Goal: Task Accomplishment & Management: Manage account settings

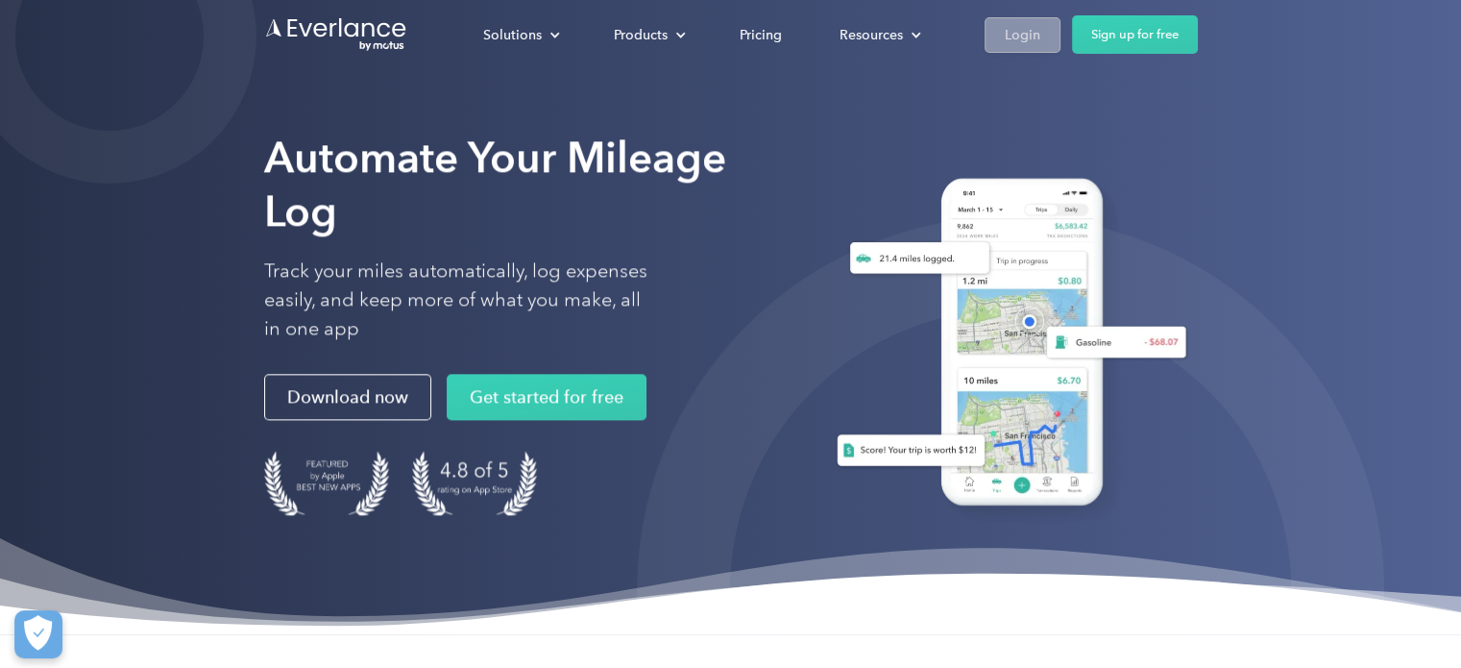
click at [1027, 39] on div "Login" at bounding box center [1023, 35] width 36 height 24
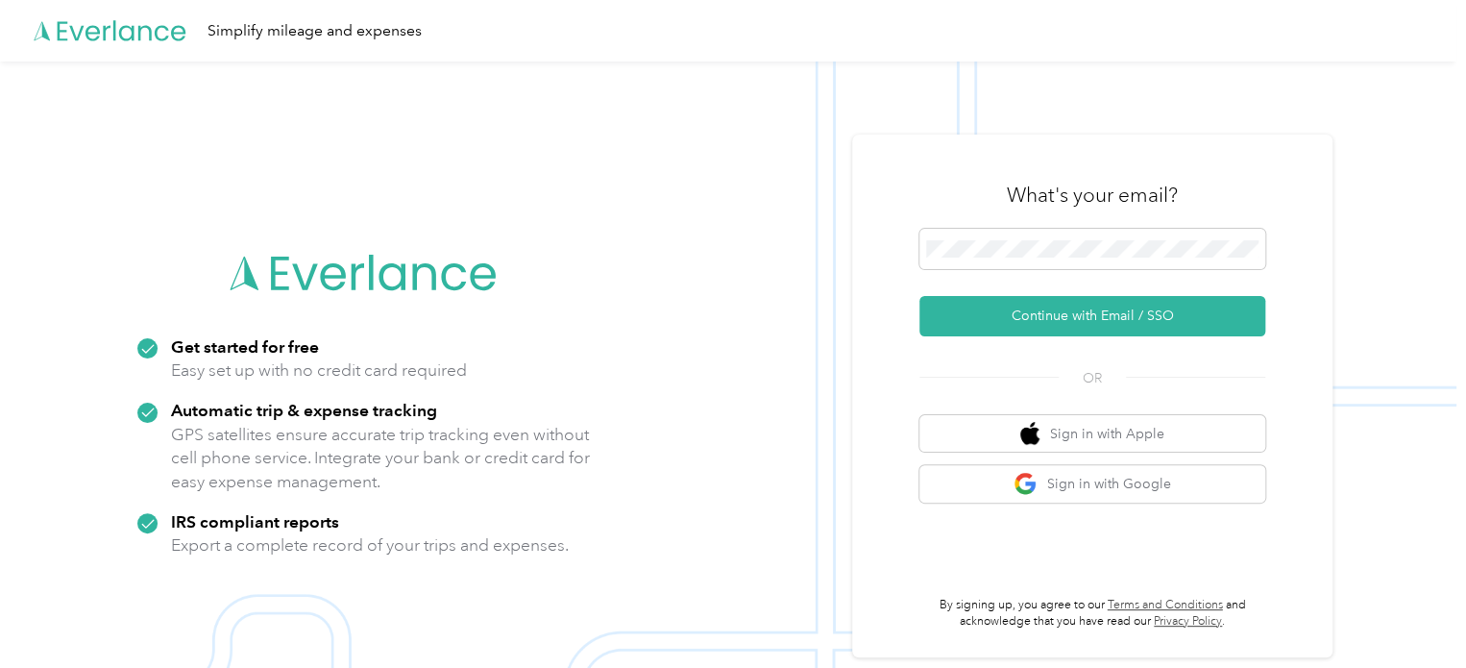
click at [976, 210] on div "What's your email?" at bounding box center [1092, 194] width 346 height 67
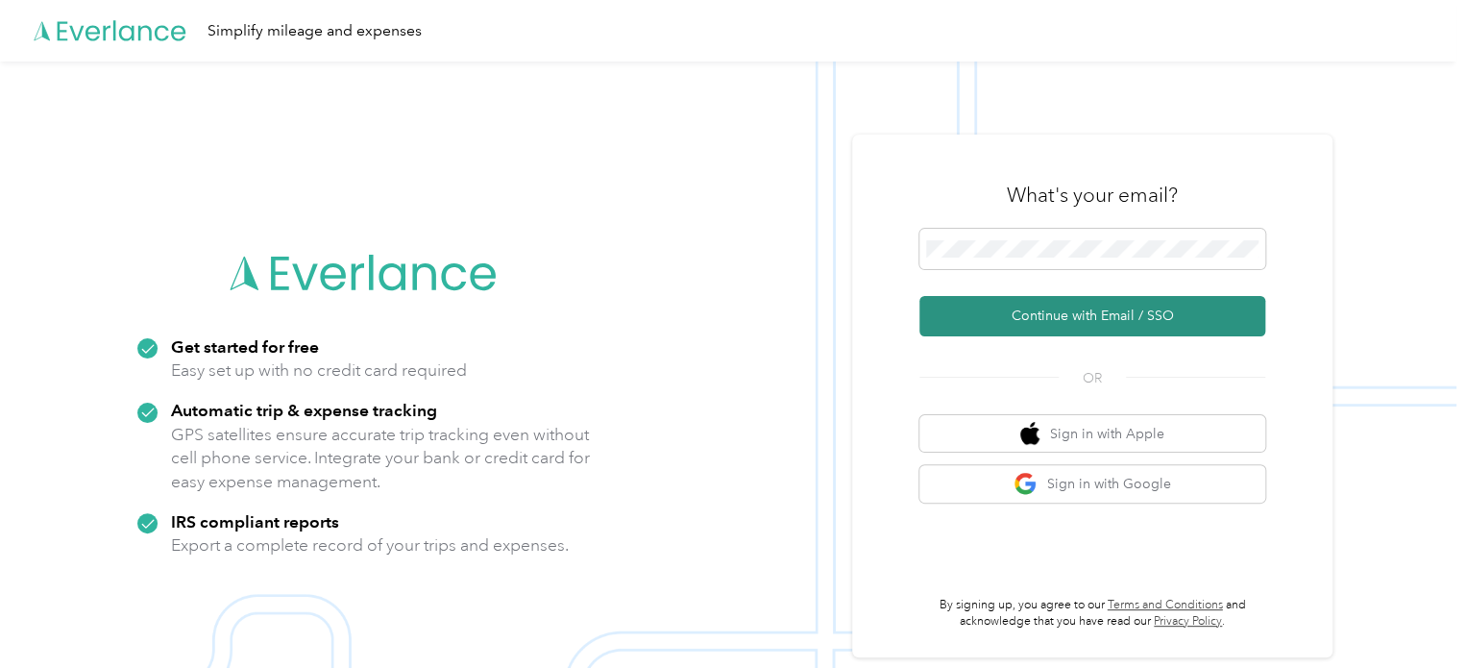
click at [1086, 321] on button "Continue with Email / SSO" at bounding box center [1092, 316] width 346 height 40
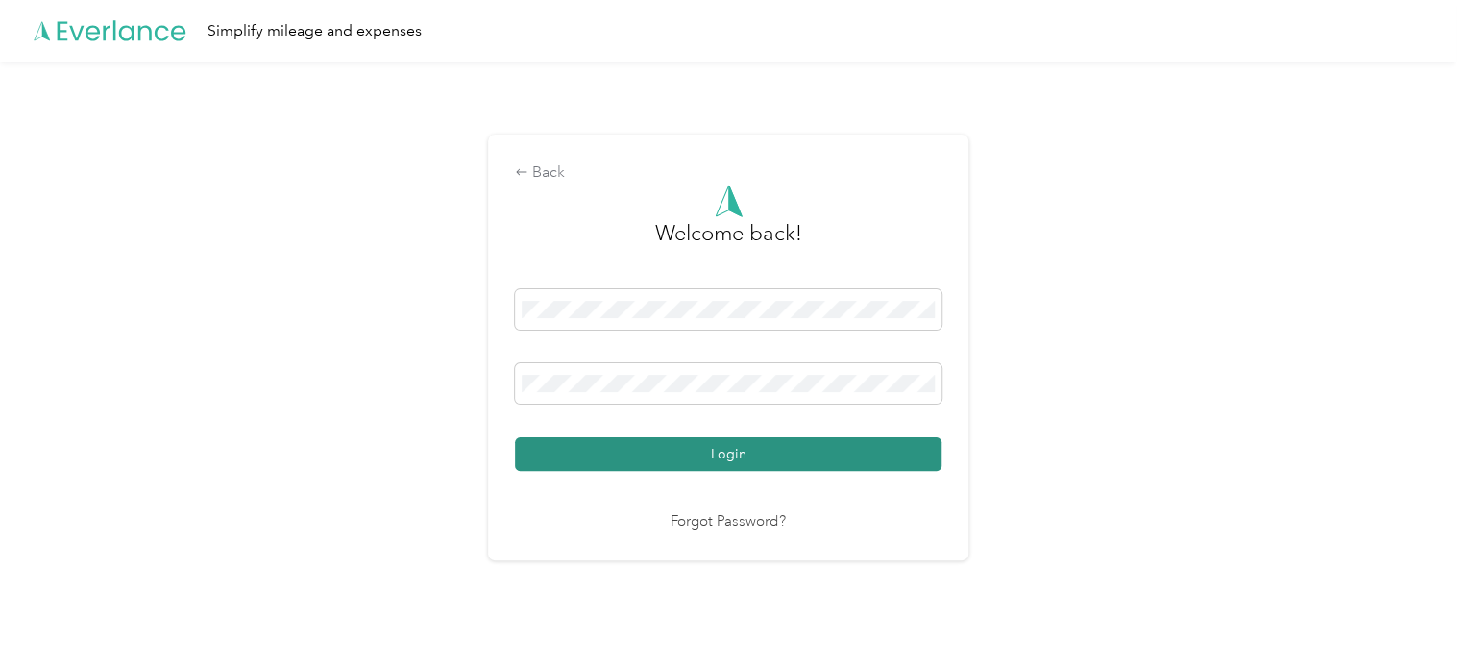
click at [740, 452] on button "Login" at bounding box center [728, 454] width 427 height 34
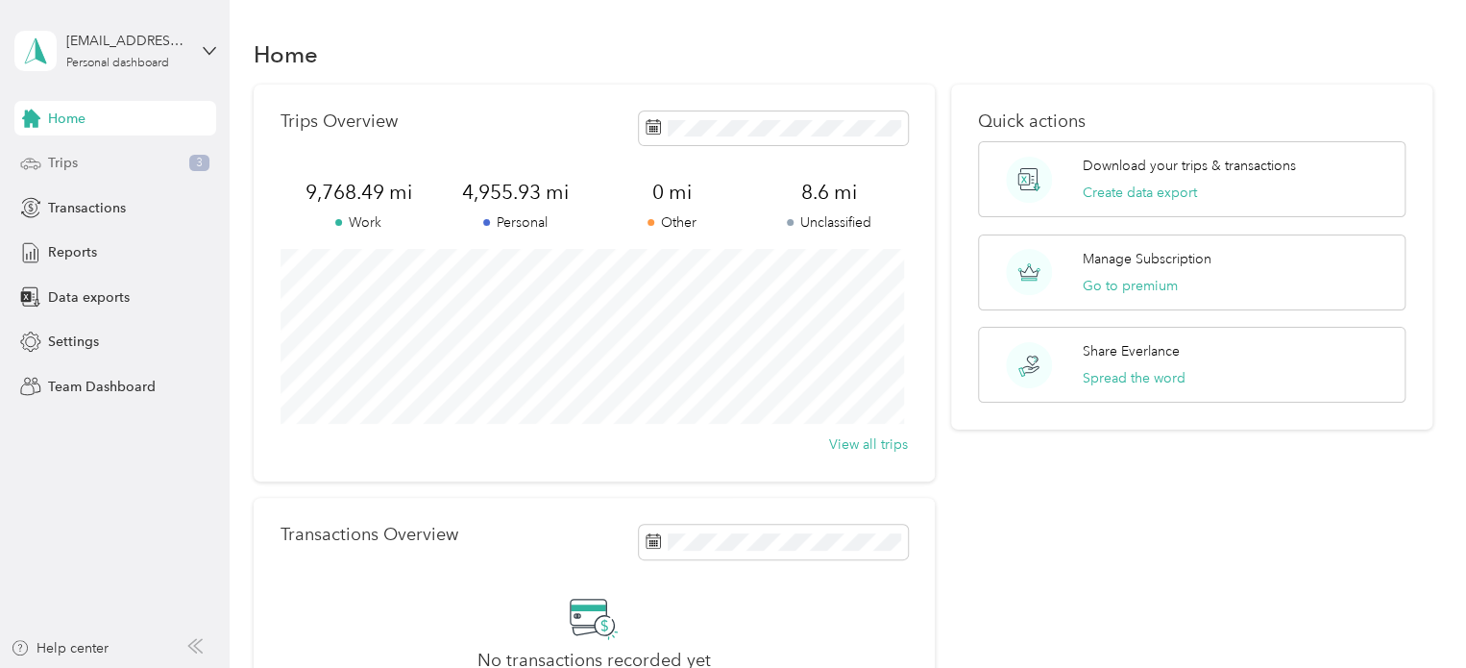
click at [80, 166] on div "Trips 3" at bounding box center [115, 163] width 202 height 35
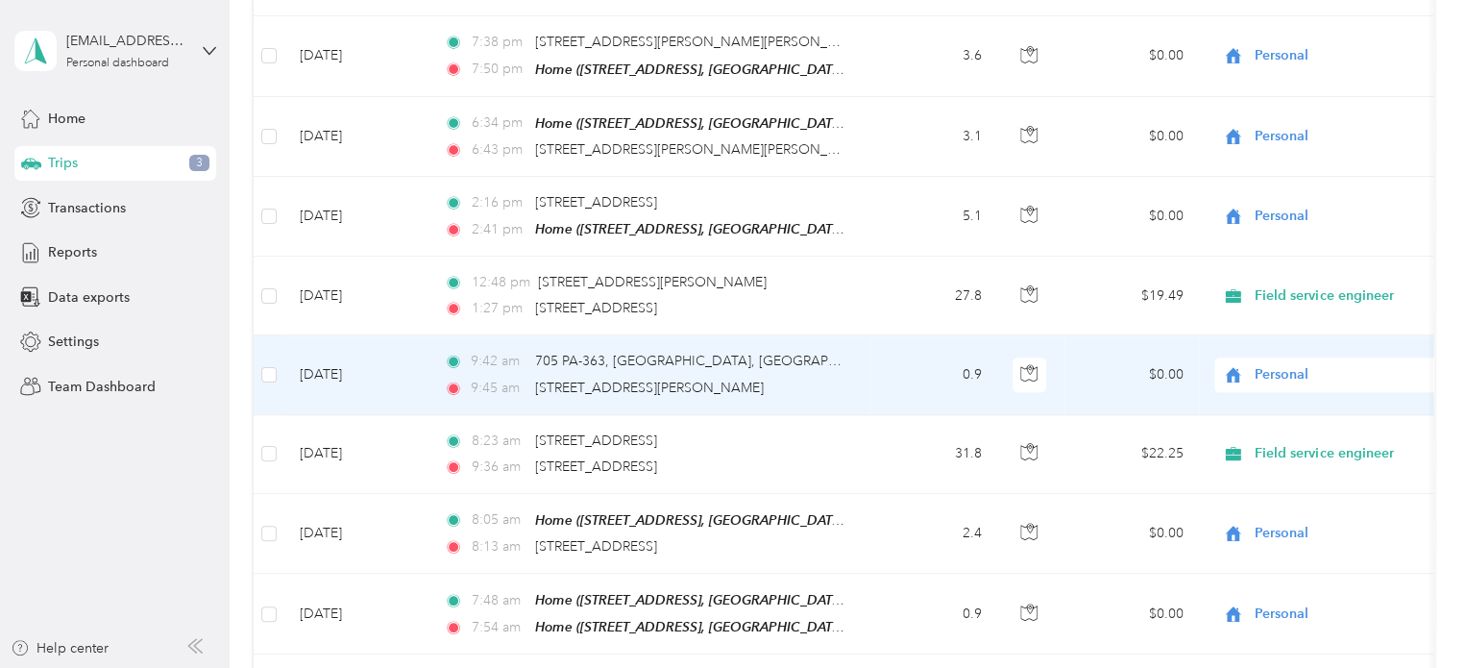
scroll to position [1037, 0]
